Goal: Information Seeking & Learning: Learn about a topic

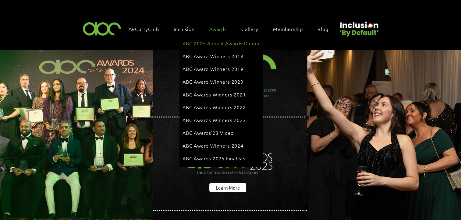
click at [209, 42] on span "ABC 2025 Annual Awards Dinner" at bounding box center [221, 43] width 77 height 7
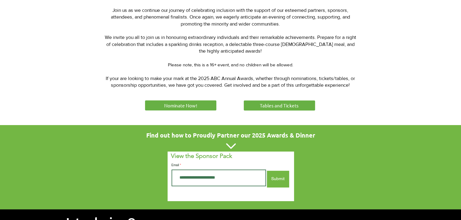
scroll to position [275, 0]
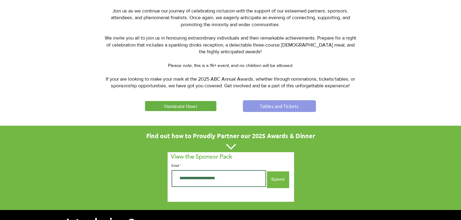
click at [290, 105] on span "Tables and Tickets" at bounding box center [279, 106] width 39 height 6
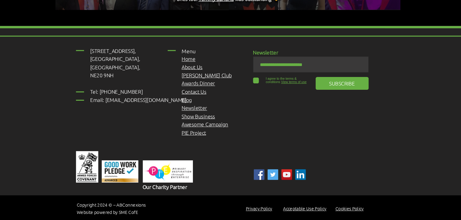
scroll to position [1167, 0]
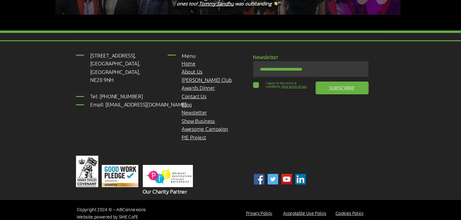
click at [194, 133] on span "PIE Project" at bounding box center [198, 136] width 23 height 7
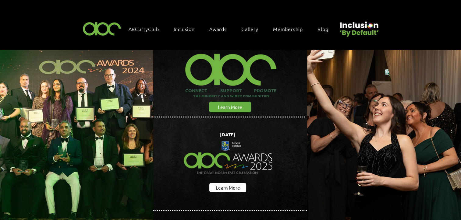
click at [215, 28] on span "Awards" at bounding box center [217, 29] width 17 height 7
click at [217, 26] on span "Awards" at bounding box center [217, 29] width 17 height 7
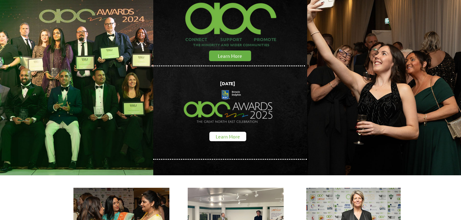
click at [232, 133] on span "Learn More" at bounding box center [228, 136] width 24 height 6
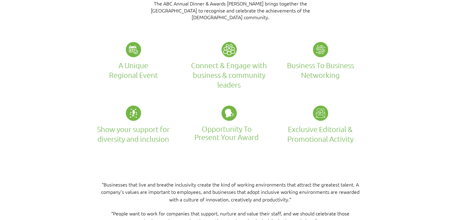
scroll to position [1107, 0]
